Goal: Task Accomplishment & Management: Use online tool/utility

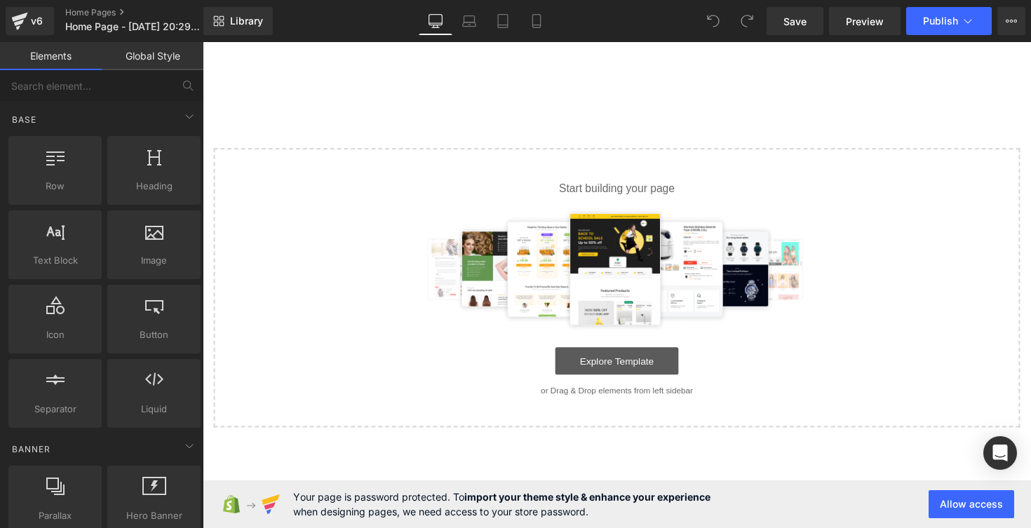
click at [602, 376] on link "Explore Template" at bounding box center [627, 369] width 126 height 28
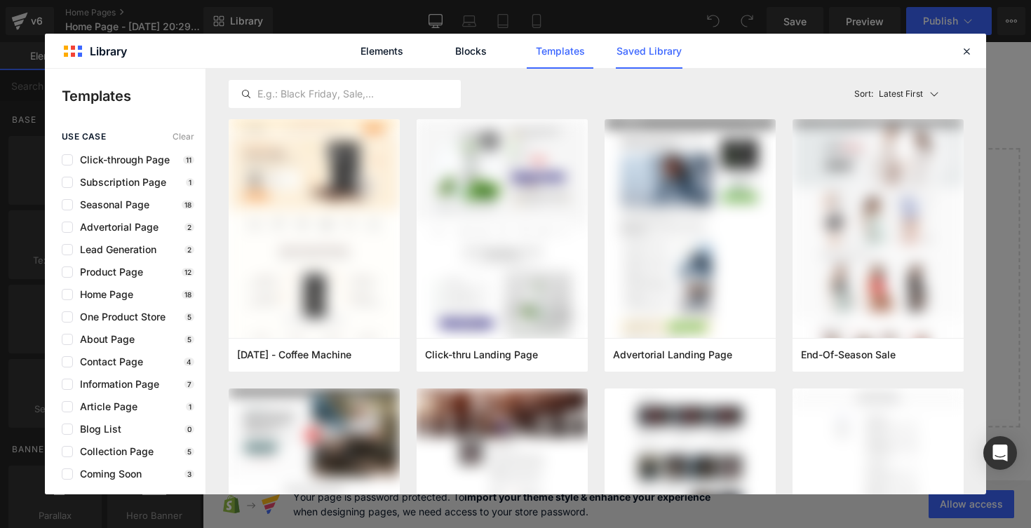
click at [645, 61] on link "Saved Library" at bounding box center [649, 51] width 67 height 35
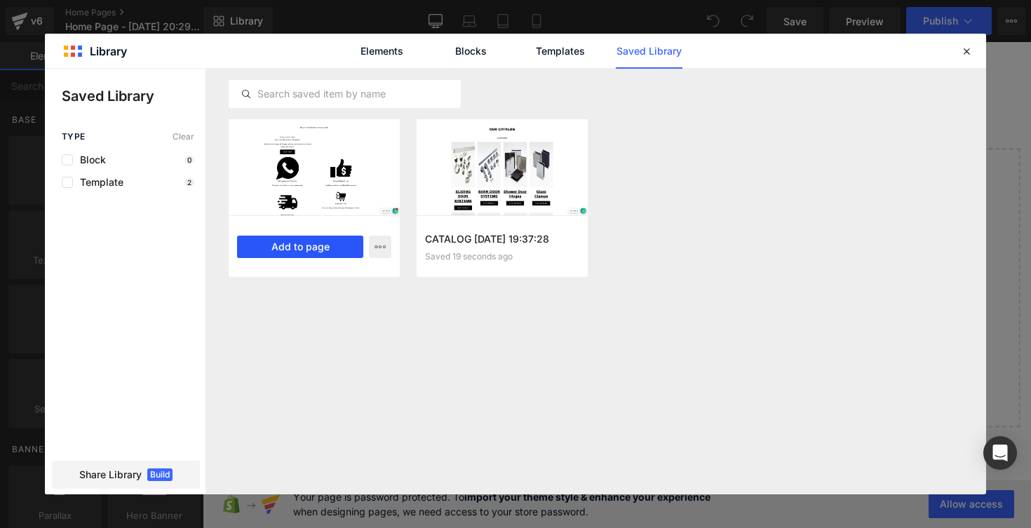
click at [282, 253] on button "Add to page" at bounding box center [300, 247] width 126 height 22
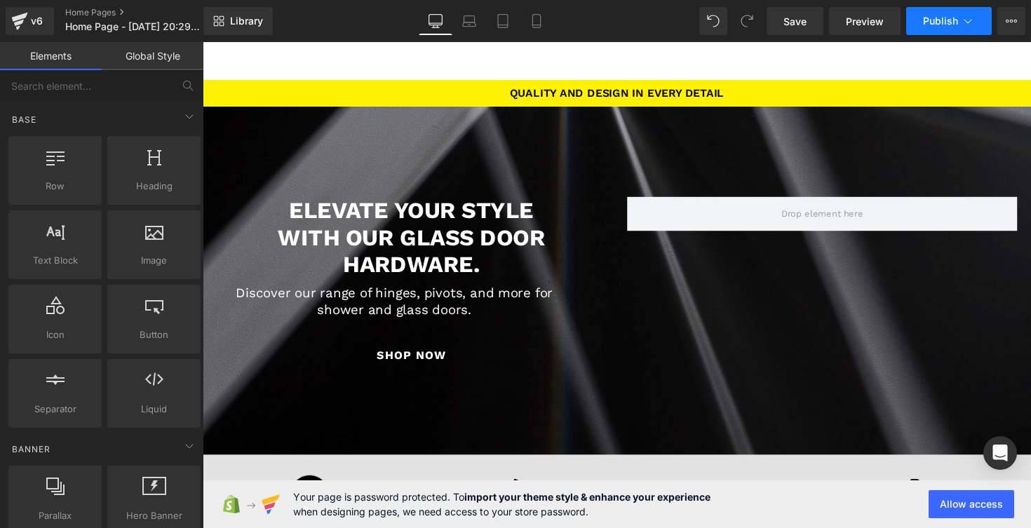
click at [950, 27] on button "Publish" at bounding box center [949, 21] width 86 height 28
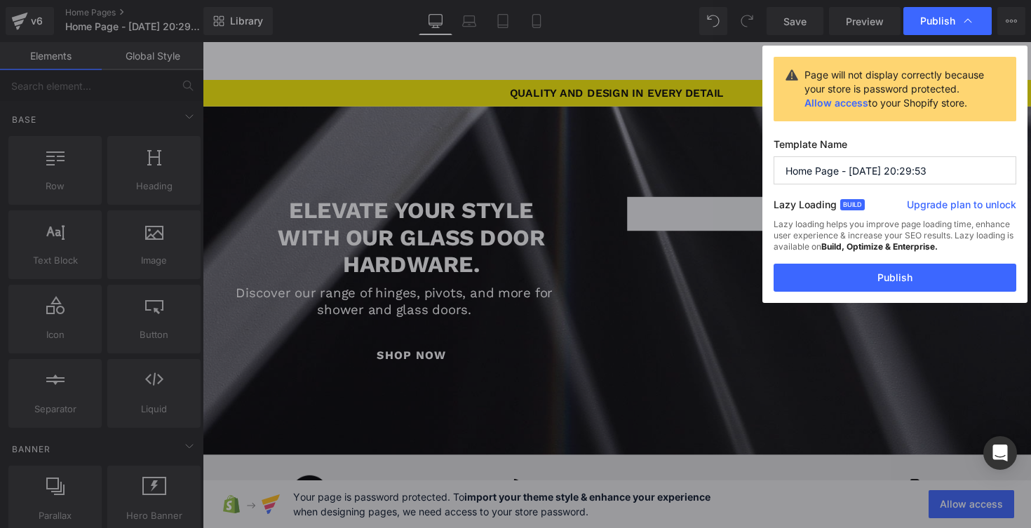
drag, startPoint x: 842, startPoint y: 170, endPoint x: 967, endPoint y: 178, distance: 125.1
click at [967, 178] on input "Home Page - [DATE] 20:29:53" at bounding box center [895, 170] width 243 height 28
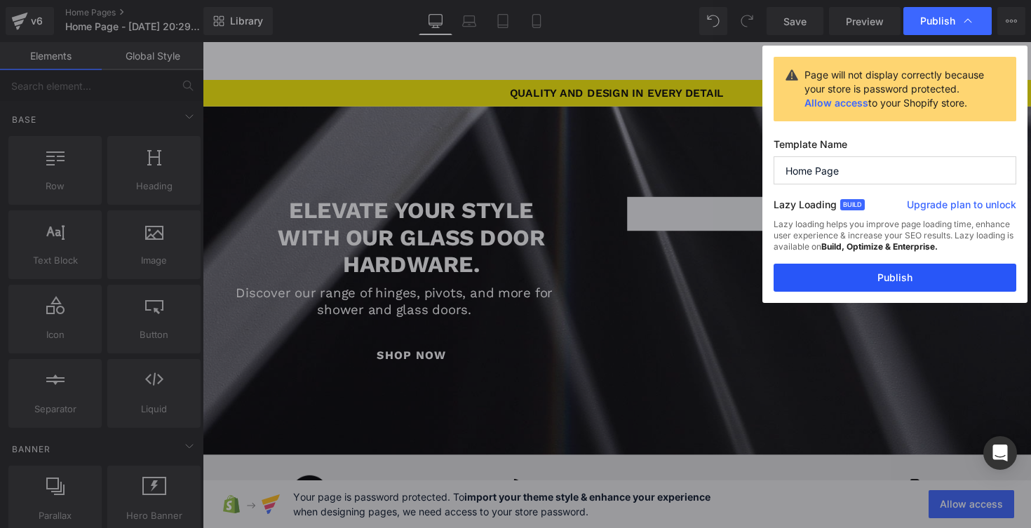
type input "Home Page"
click at [955, 274] on button "Publish" at bounding box center [895, 278] width 243 height 28
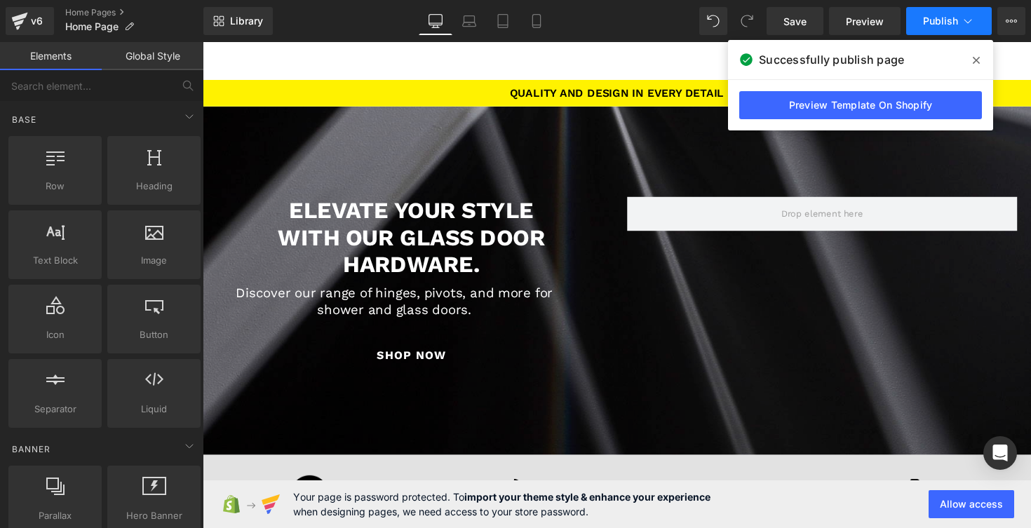
click at [946, 23] on span "Publish" at bounding box center [940, 20] width 35 height 11
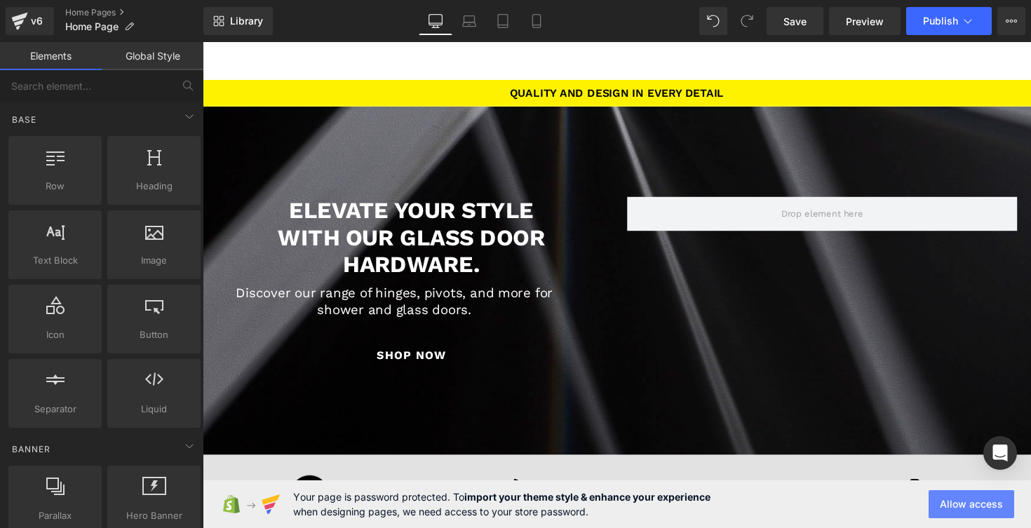
click at [944, 513] on button "Allow access" at bounding box center [972, 504] width 86 height 28
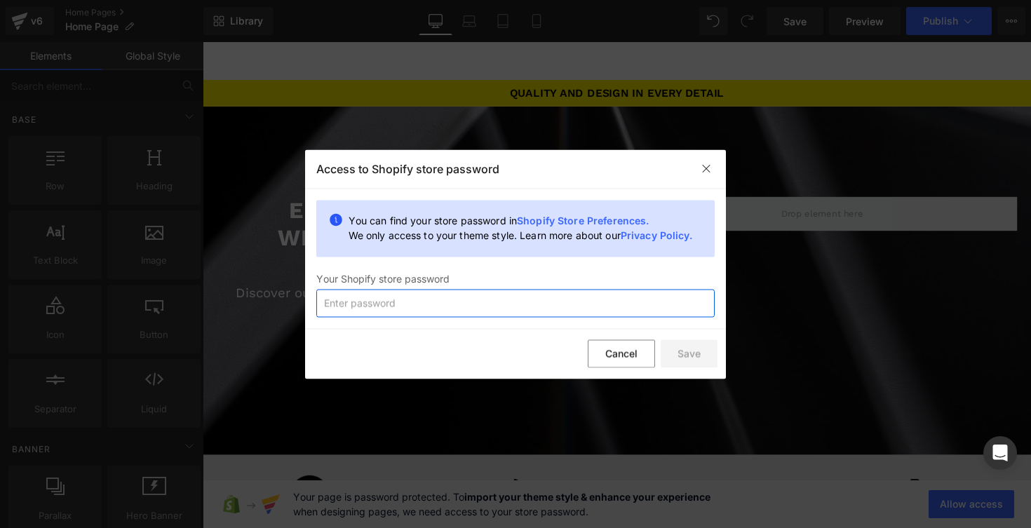
click at [412, 300] on input "text" at bounding box center [515, 303] width 398 height 28
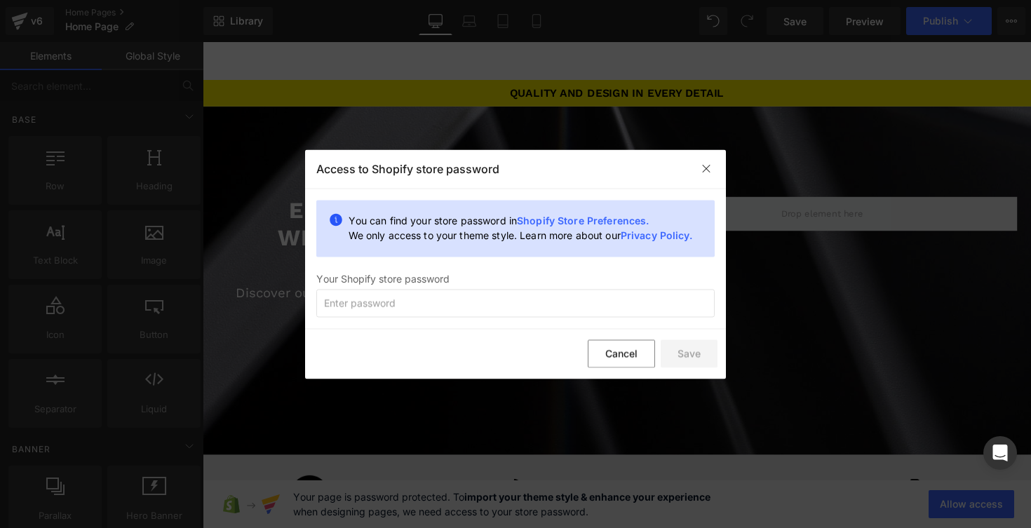
click at [596, 216] on link "Shopify Store Preferences." at bounding box center [583, 220] width 132 height 12
click at [607, 349] on button "Cancel" at bounding box center [621, 354] width 67 height 28
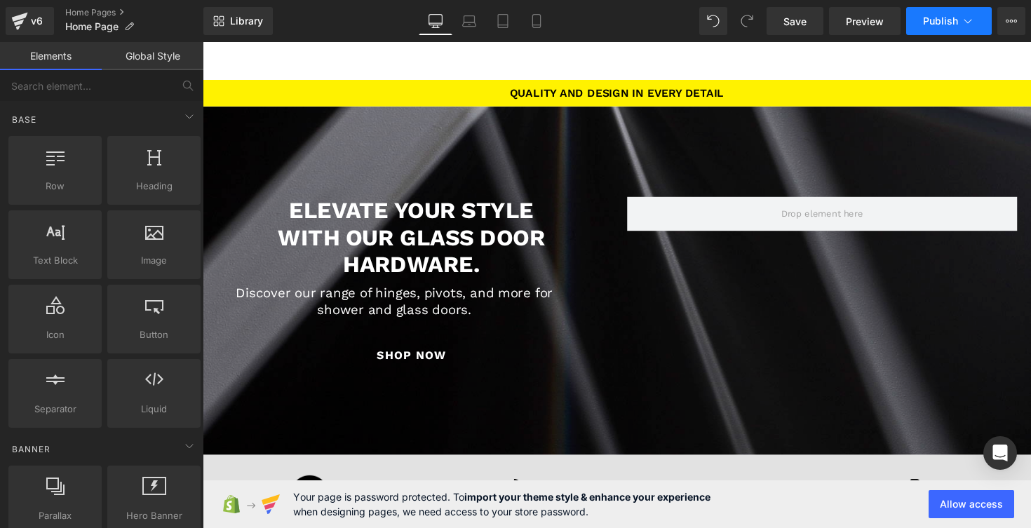
click at [957, 26] on span "Publish" at bounding box center [940, 20] width 35 height 11
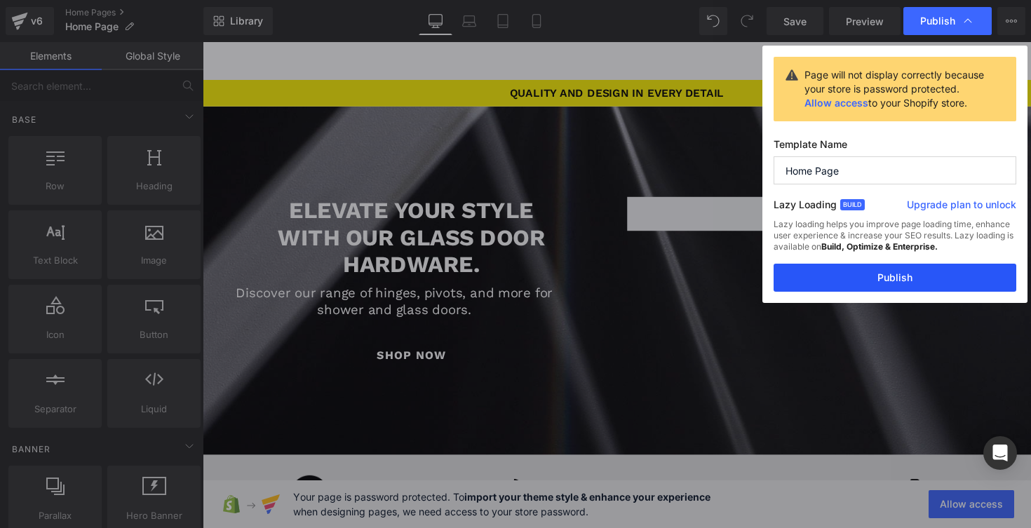
click at [906, 283] on button "Publish" at bounding box center [895, 278] width 243 height 28
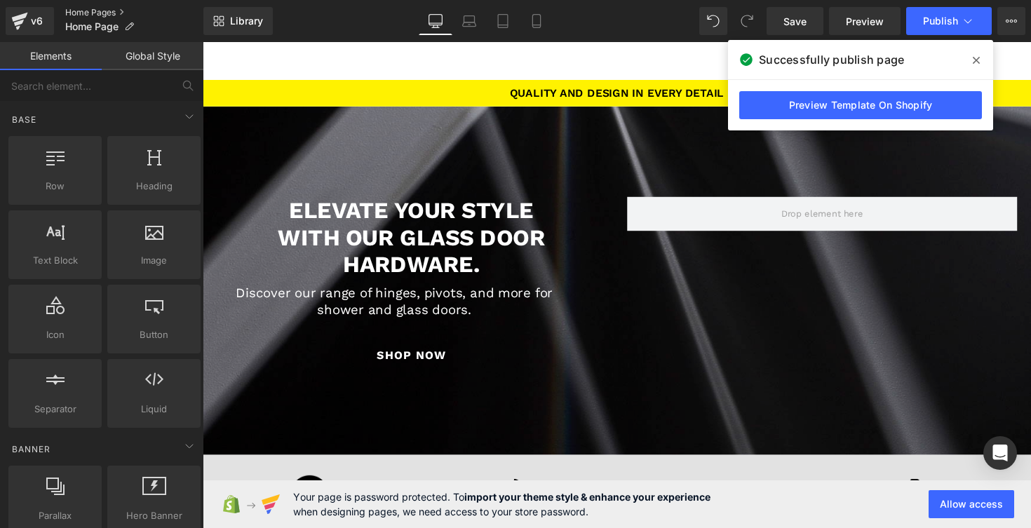
click at [88, 11] on link "Home Pages" at bounding box center [134, 12] width 138 height 11
